Goal: Task Accomplishment & Management: Use online tool/utility

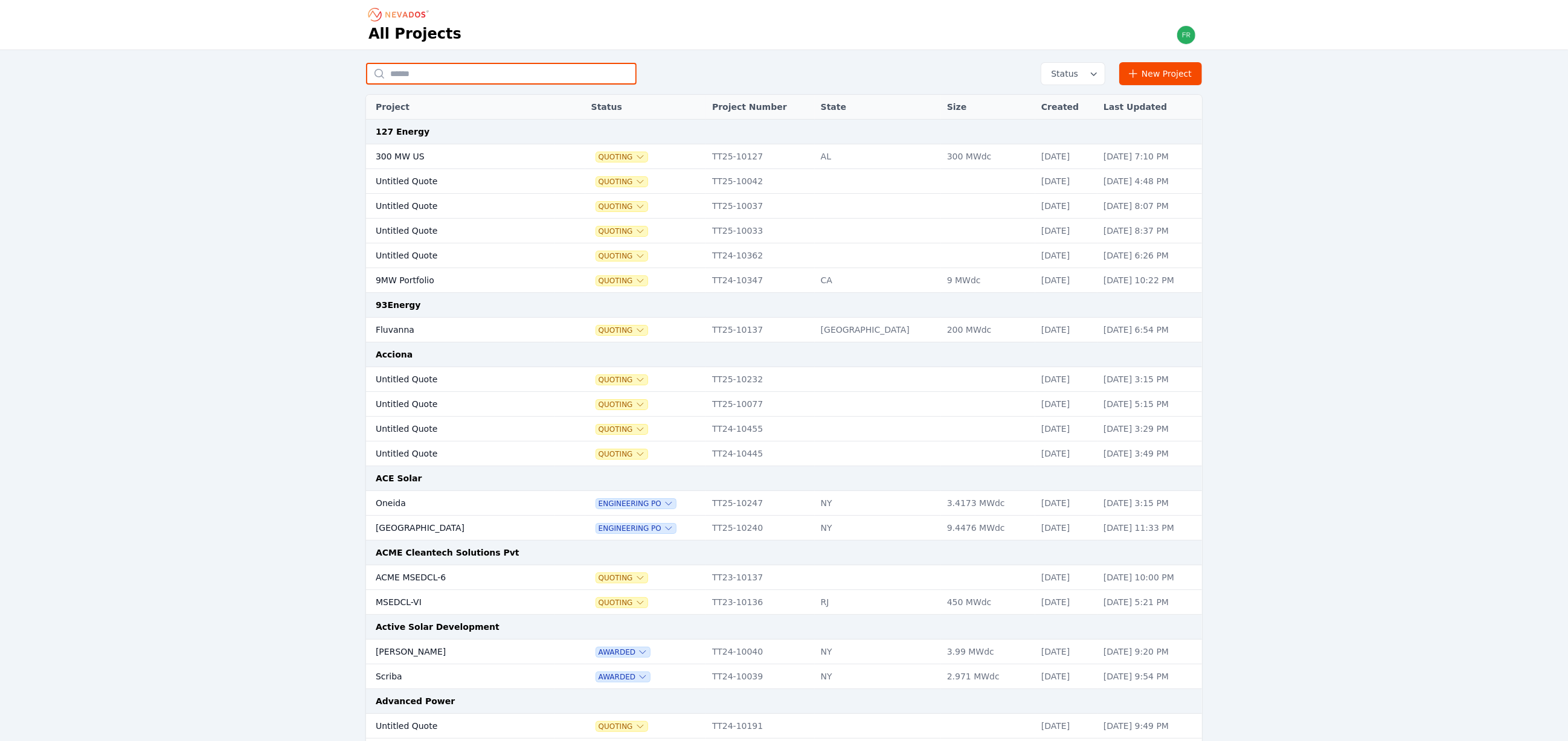
click at [508, 74] on input "text" at bounding box center [501, 73] width 271 height 21
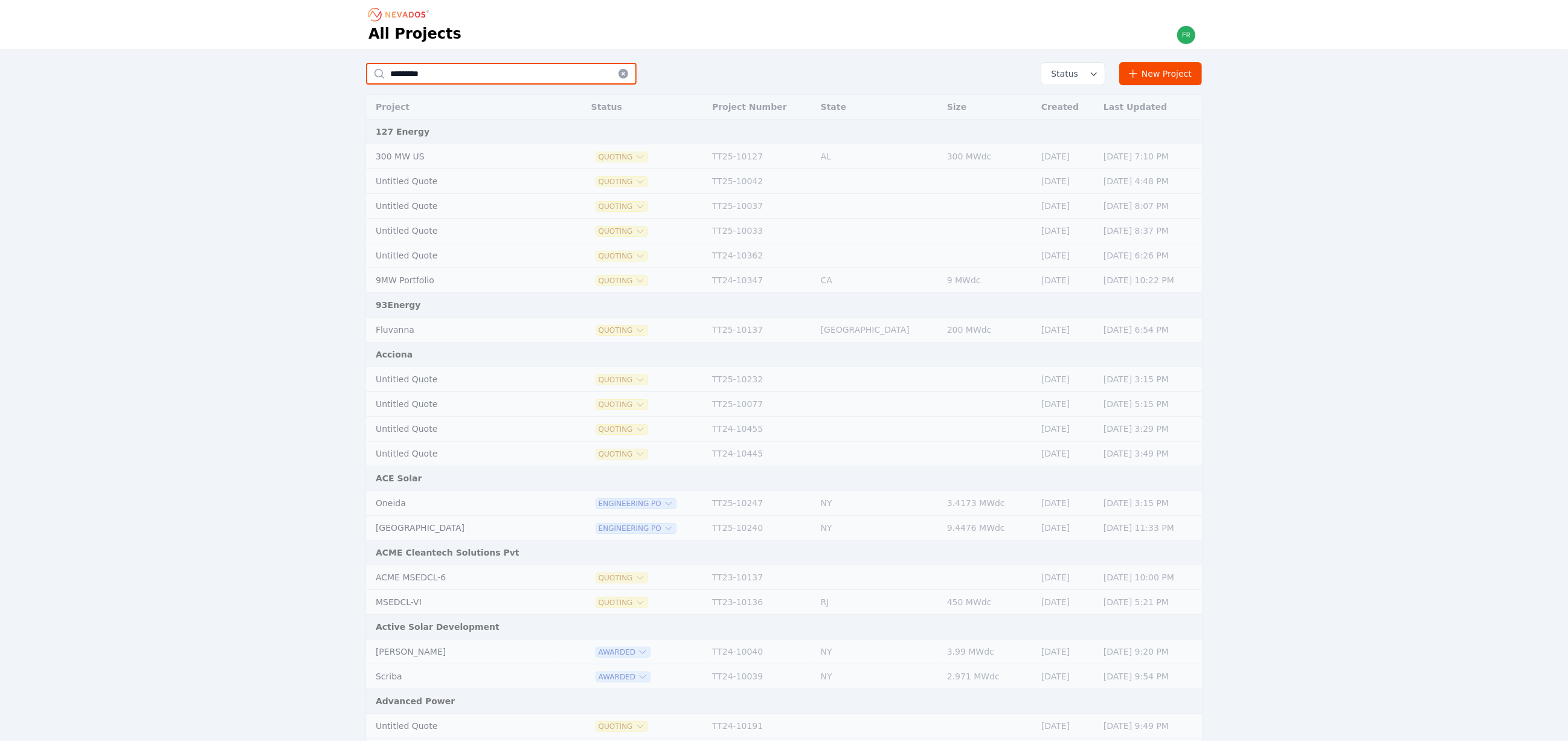
type input "***"
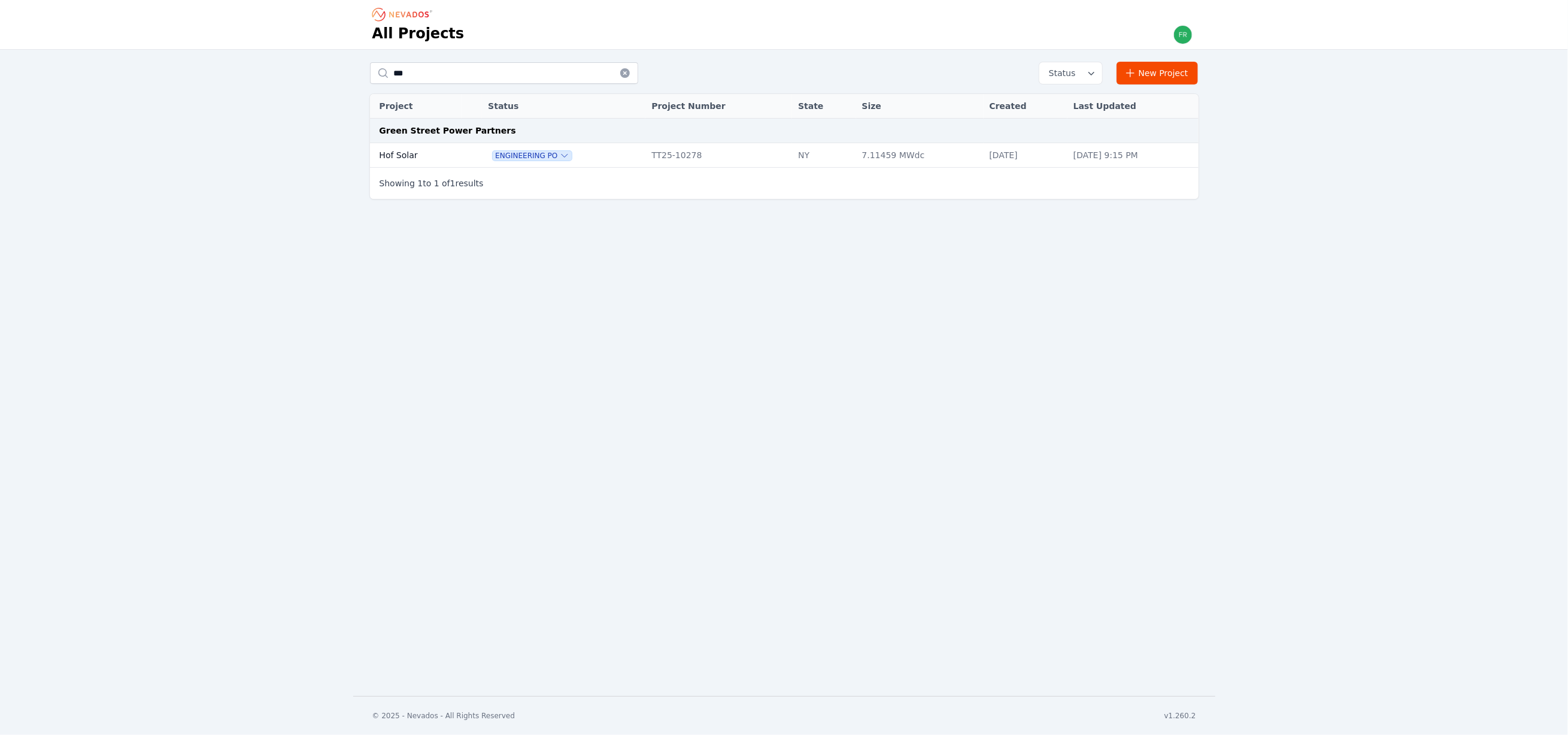
click at [613, 158] on div "Engineering PO" at bounding box center [563, 155] width 152 height 12
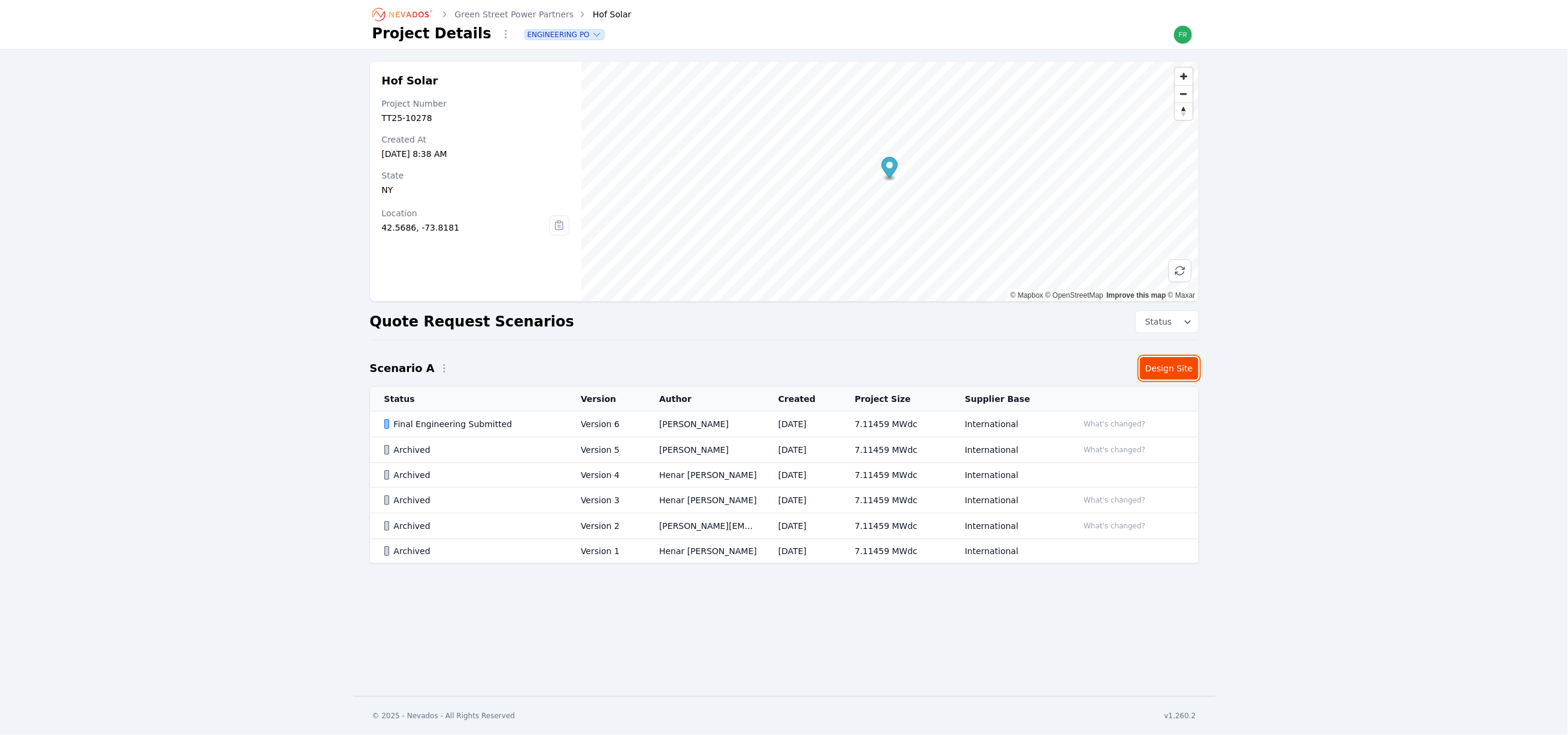
click at [1171, 371] on link "Design Site" at bounding box center [1169, 368] width 58 height 23
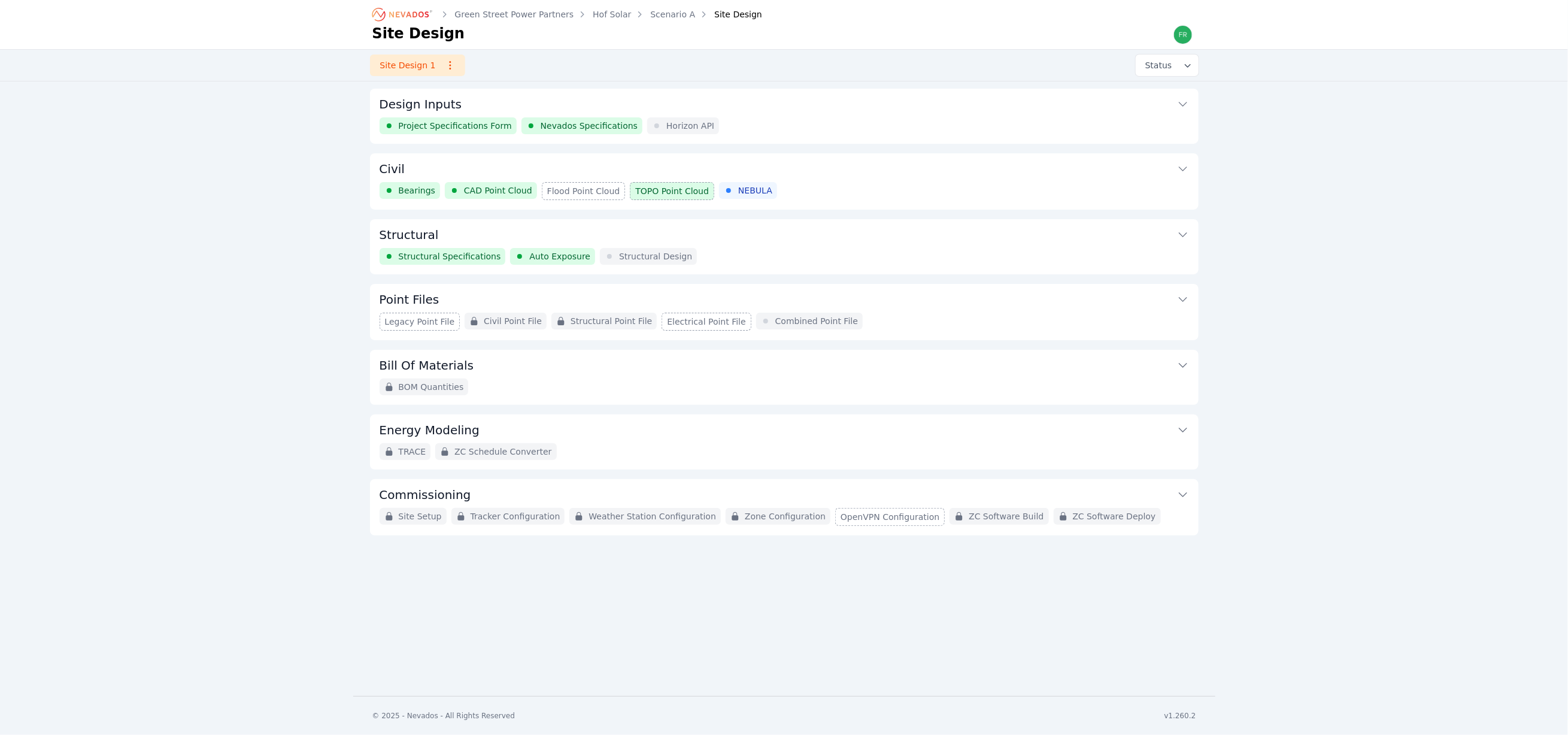
click at [813, 107] on button "Design Inputs" at bounding box center [784, 103] width 810 height 28
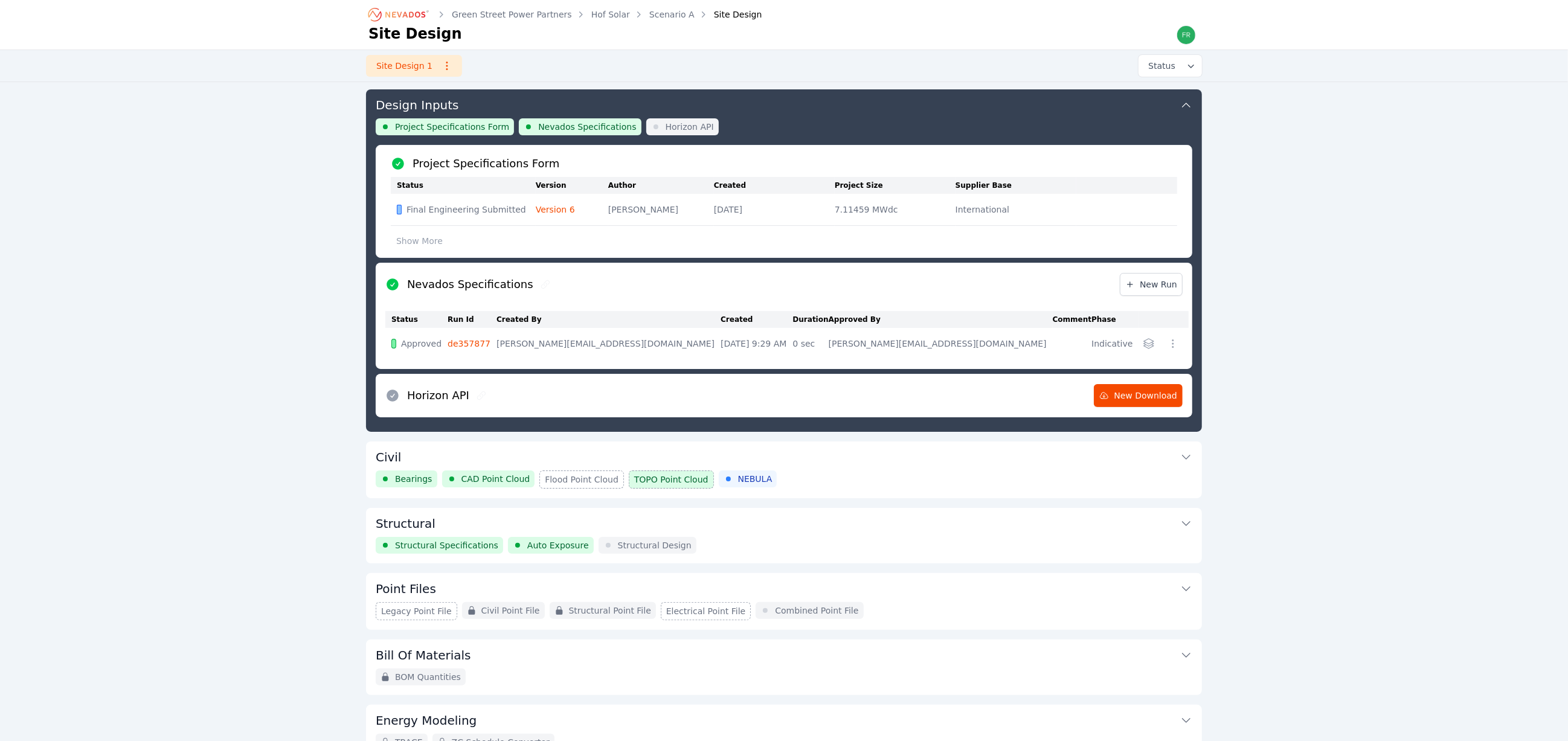
click at [468, 342] on link "de357877" at bounding box center [469, 344] width 43 height 10
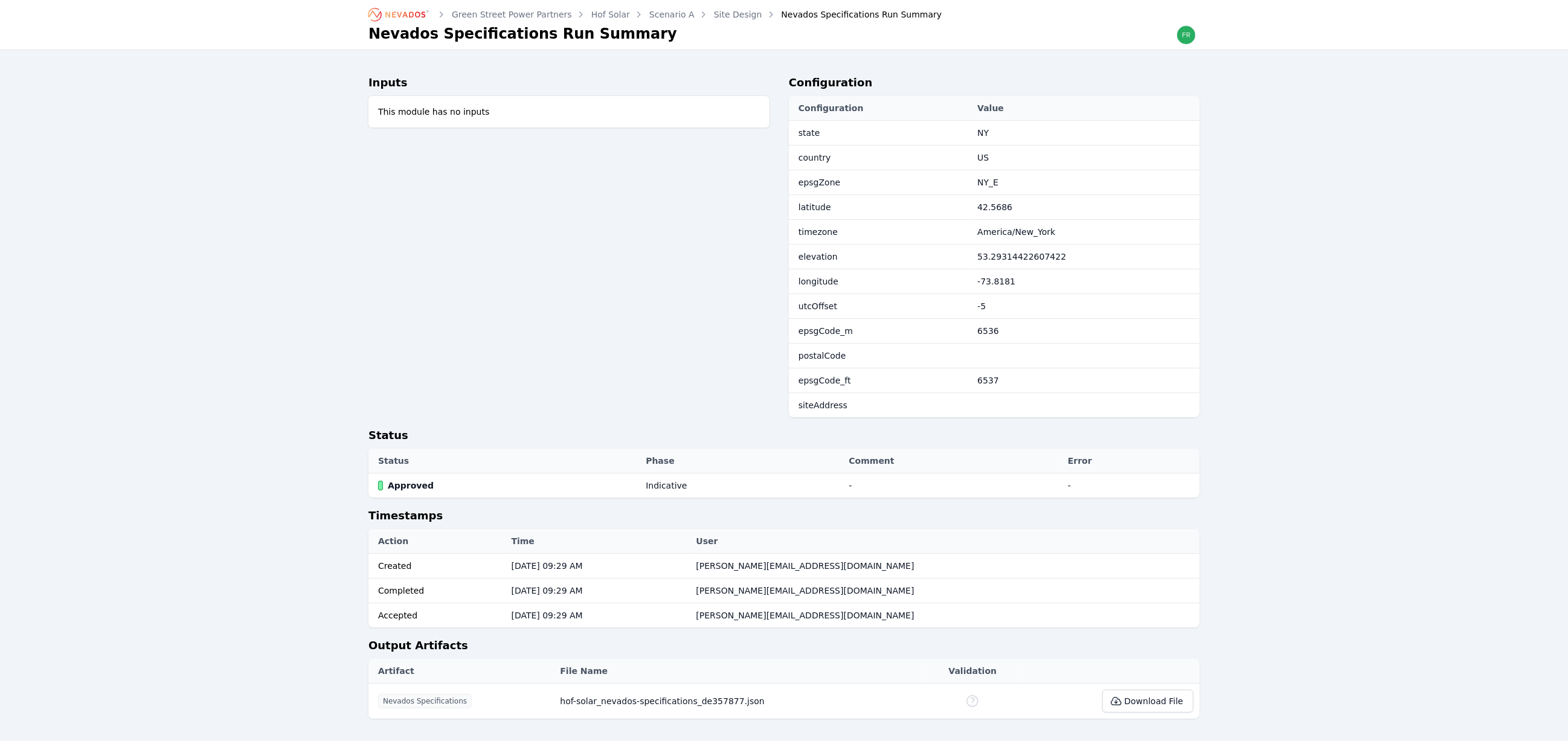
scroll to position [54, 0]
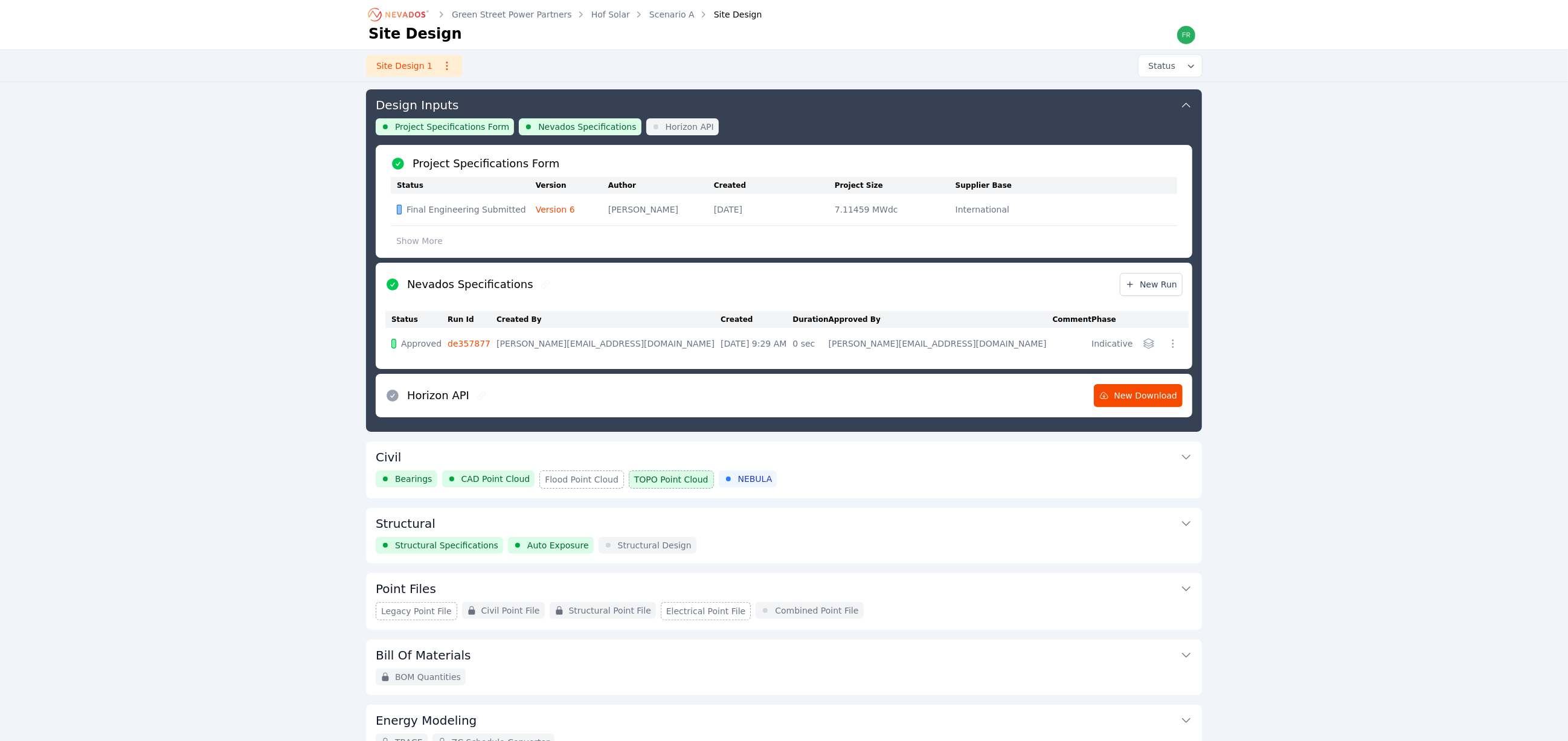
click at [868, 477] on div "Bearings CAD Point Cloud Flood Point Cloud TOPO Point Cloud NEBULA" at bounding box center [784, 479] width 817 height 18
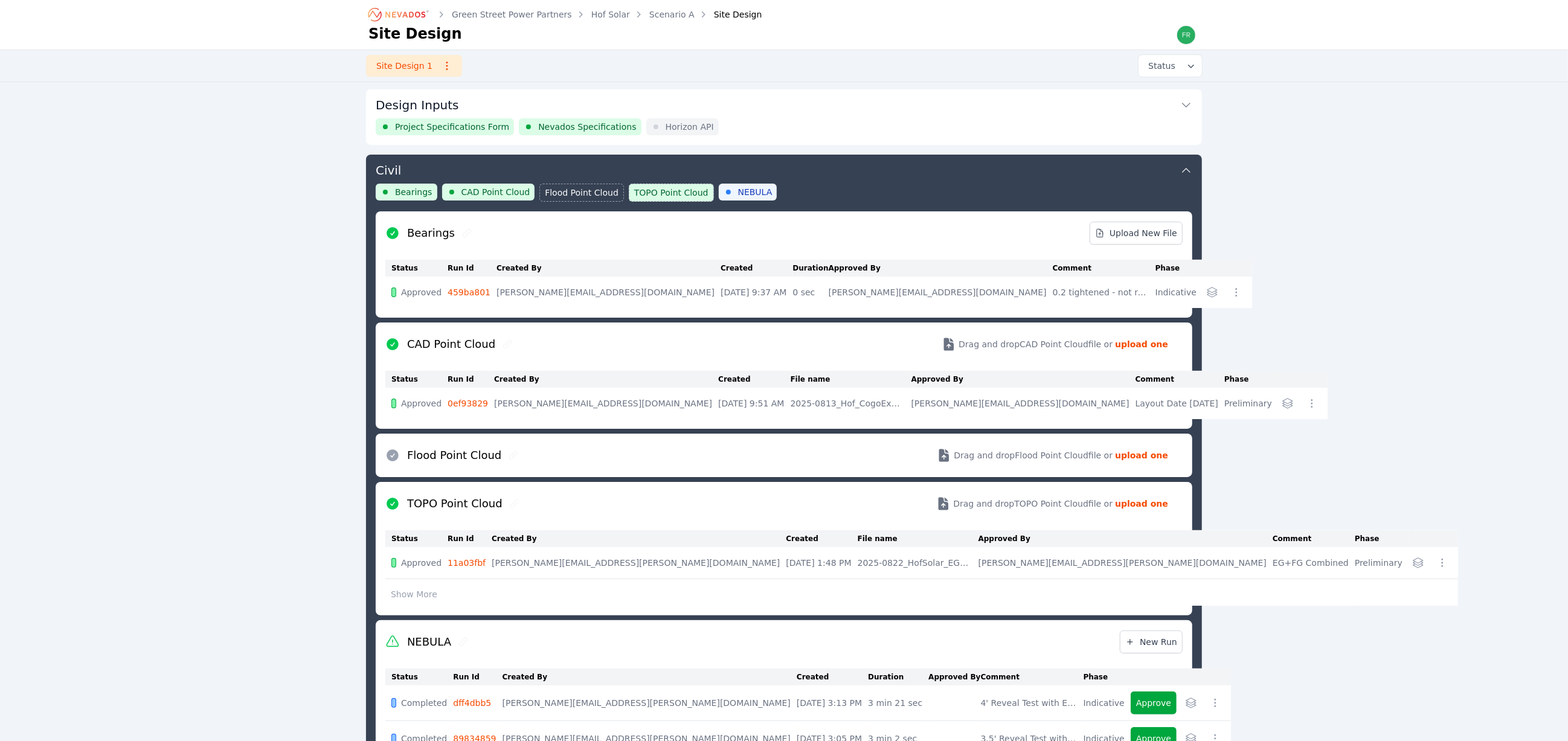
click at [805, 119] on div "Project Specifications Form Nevados Specifications Horizon API" at bounding box center [784, 127] width 817 height 17
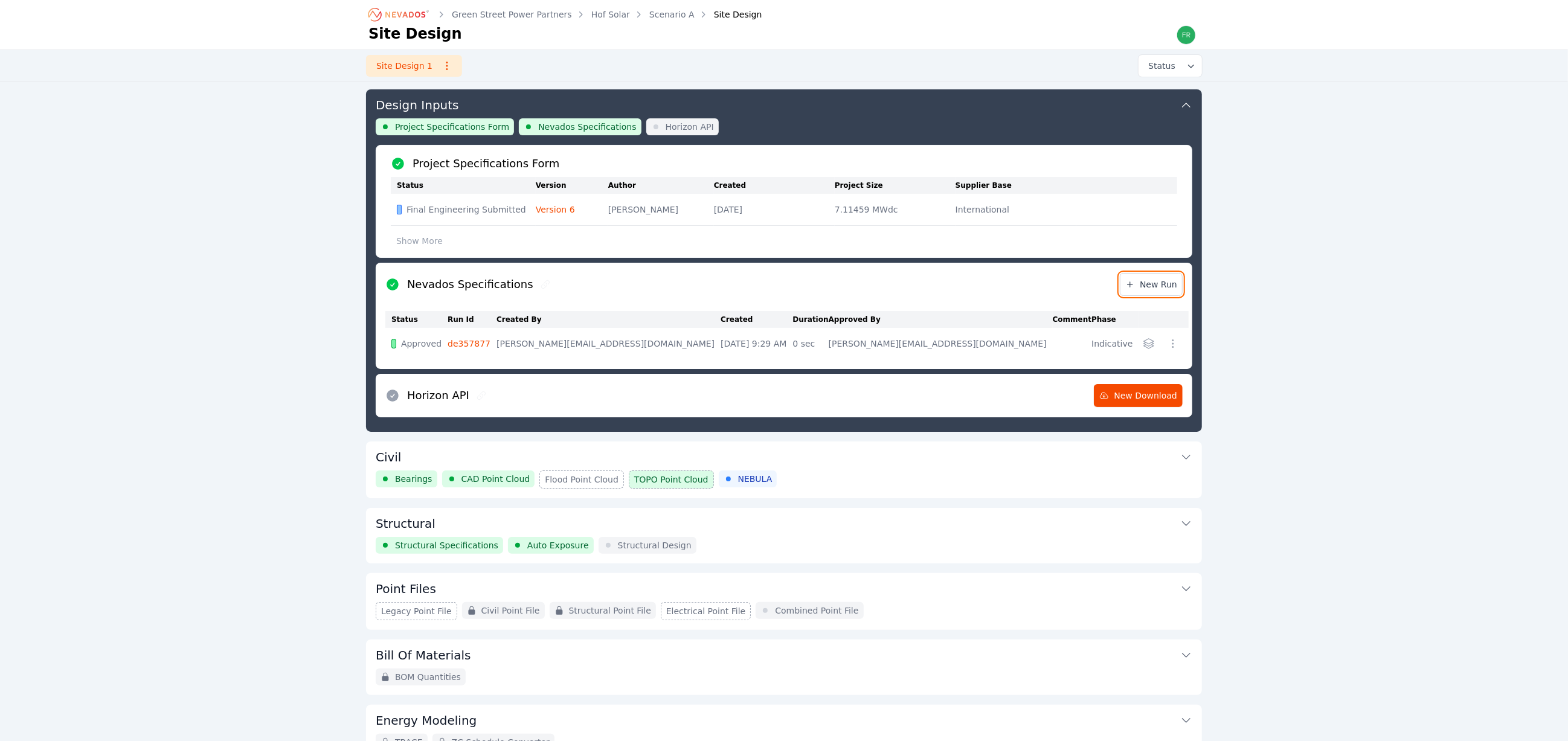
click at [1148, 282] on span "New Run" at bounding box center [1151, 284] width 52 height 12
